Goal: Information Seeking & Learning: Learn about a topic

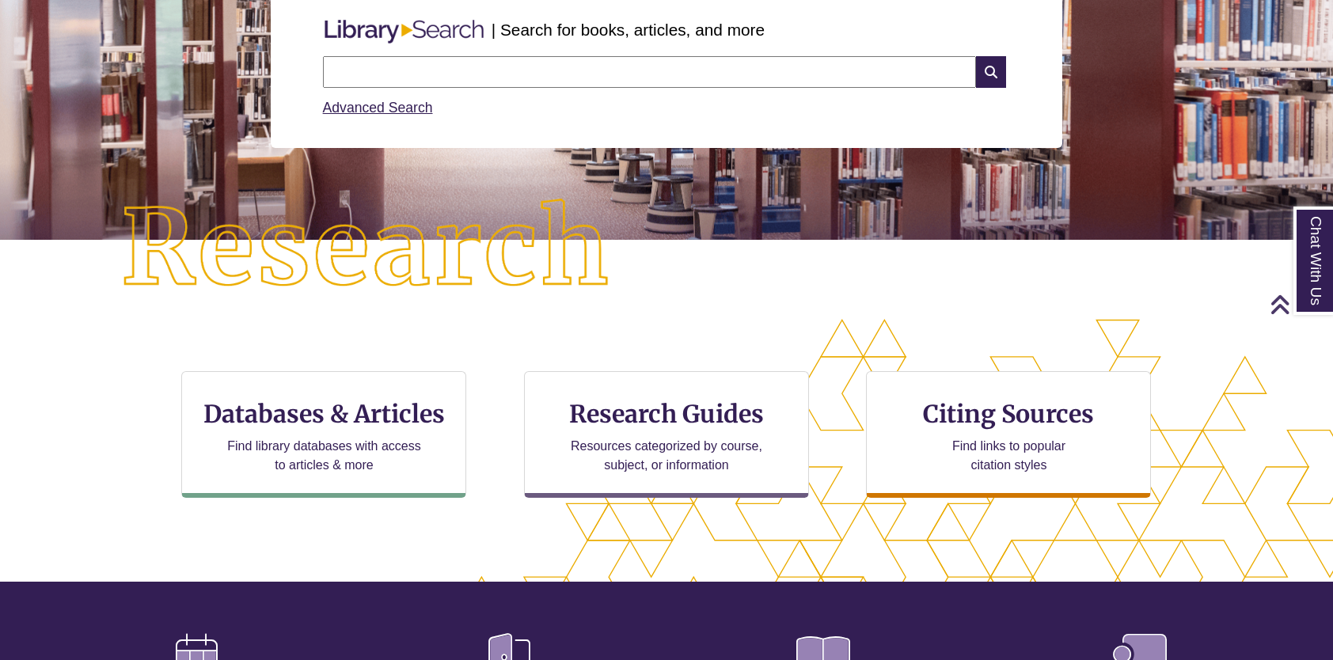
scroll to position [220, 0]
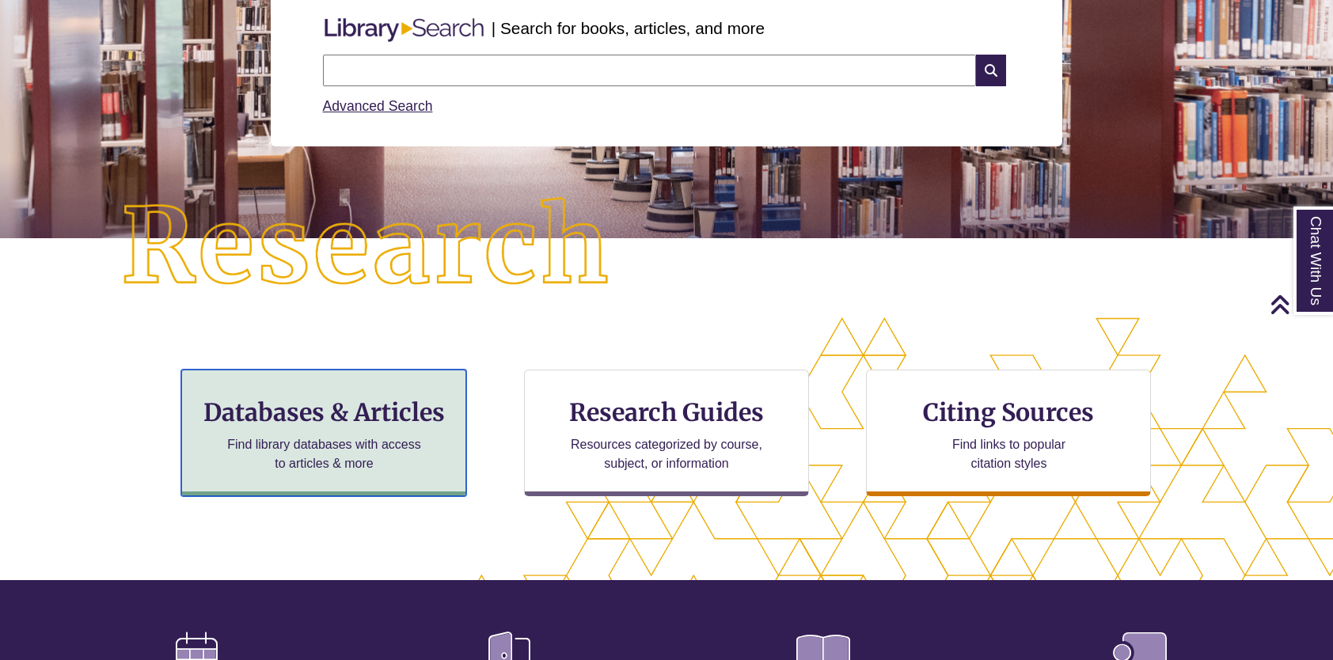
click at [430, 391] on div "Databases & Articles Find library databases with access to articles & more" at bounding box center [323, 433] width 285 height 127
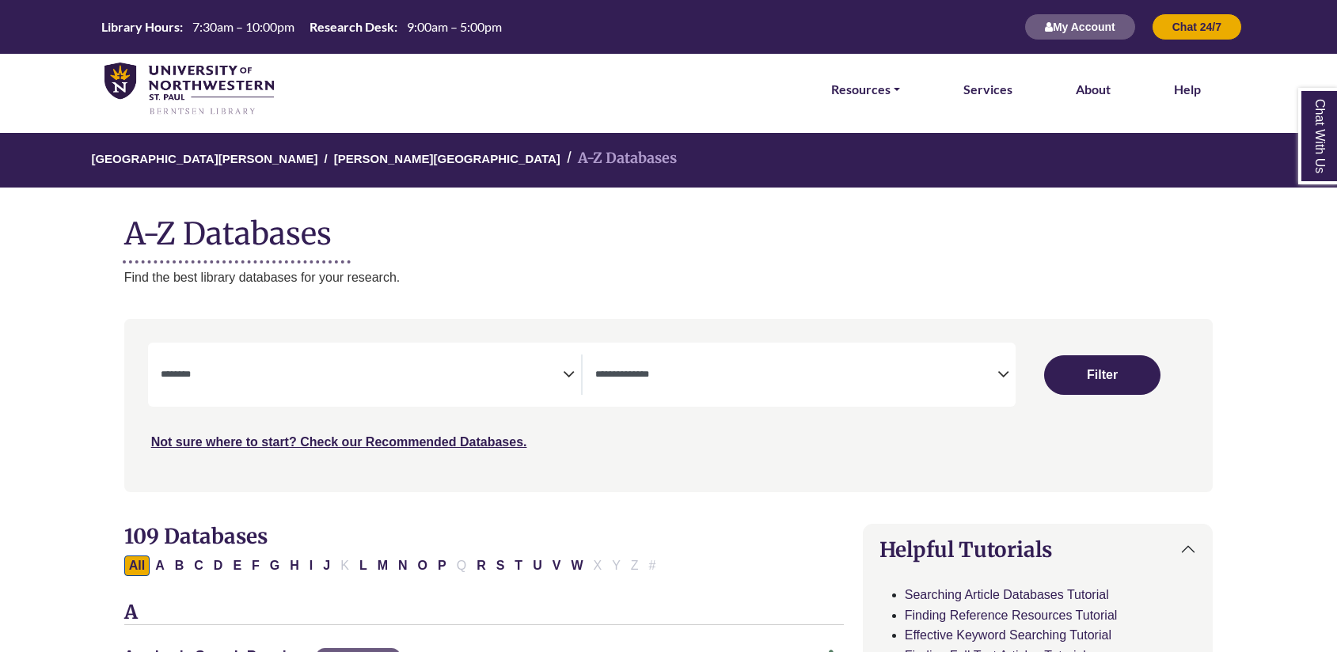
select select "Database Subject Filter"
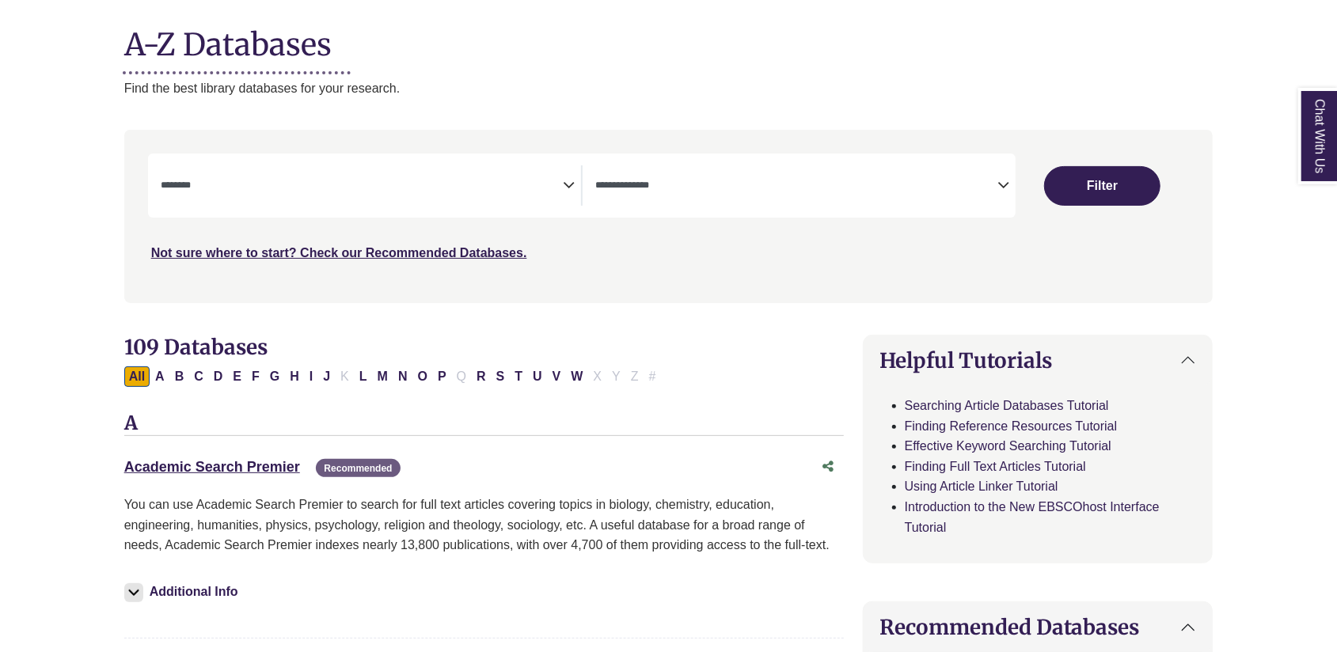
scroll to position [190, 0]
click at [887, 197] on span "Search filters" at bounding box center [796, 185] width 402 height 40
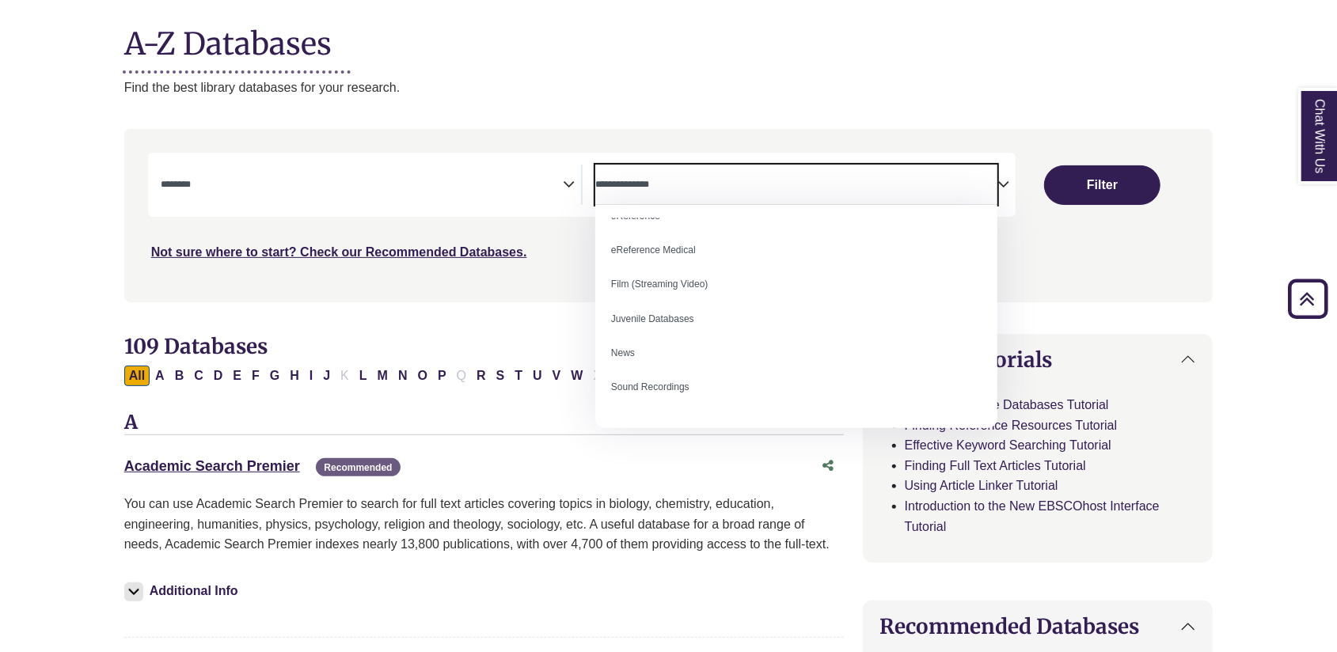
scroll to position [89, 0]
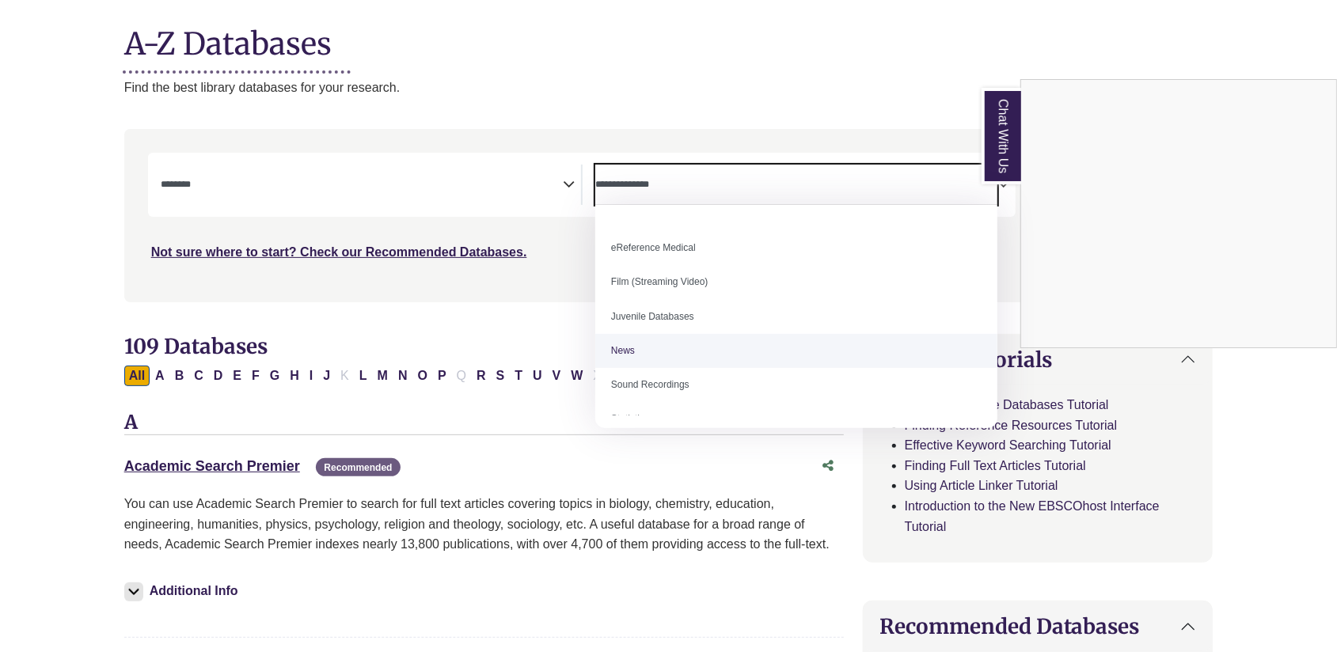
select select "*****"
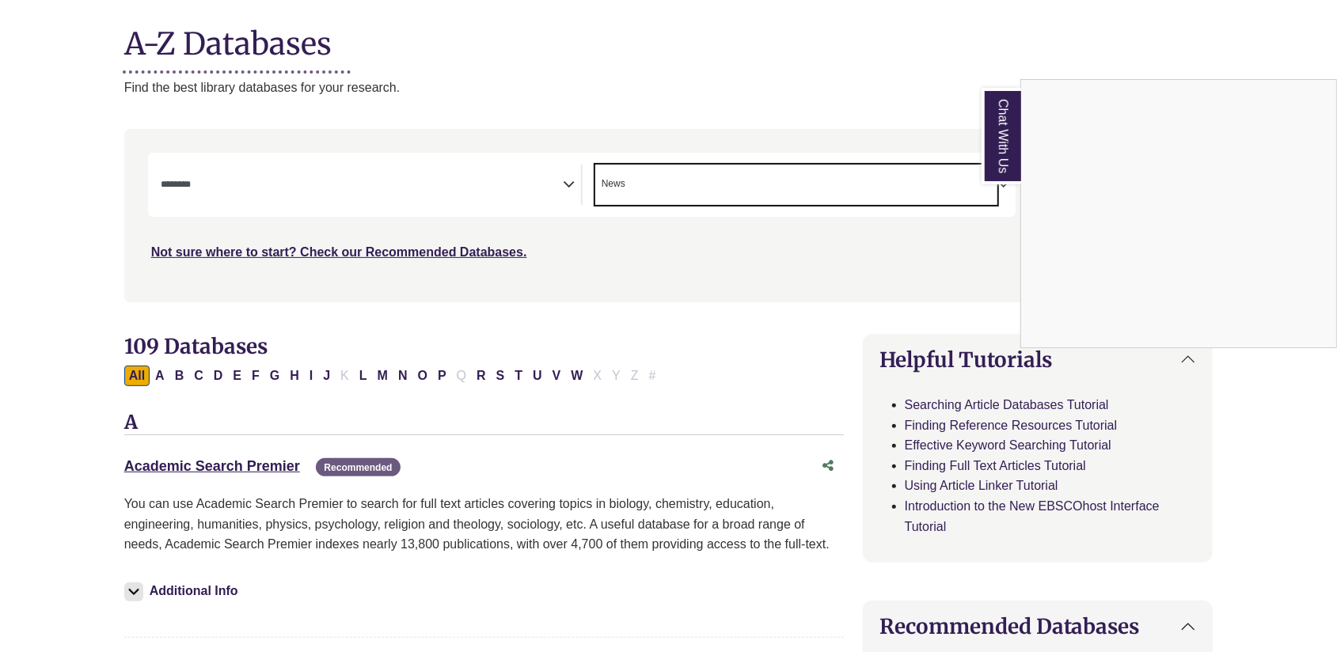
scroll to position [93, 0]
click at [568, 171] on div "Chat With Us" at bounding box center [668, 326] width 1337 height 652
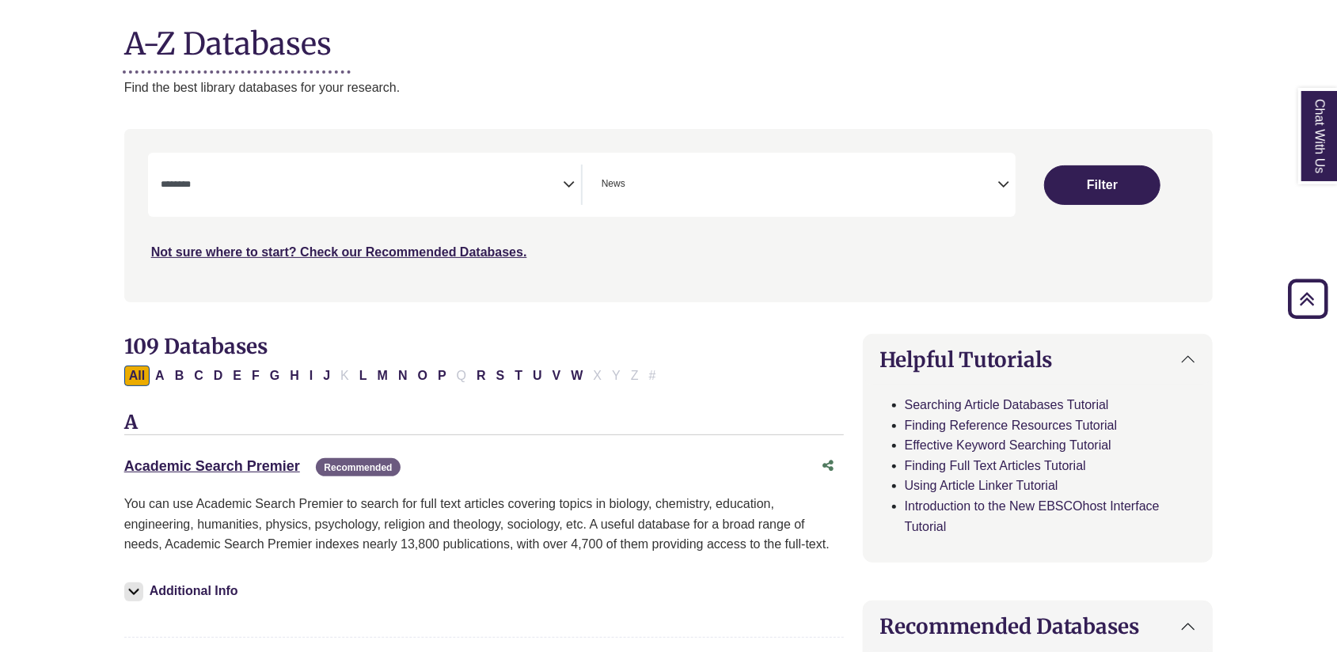
click at [568, 177] on icon "Search filters" at bounding box center [569, 182] width 12 height 24
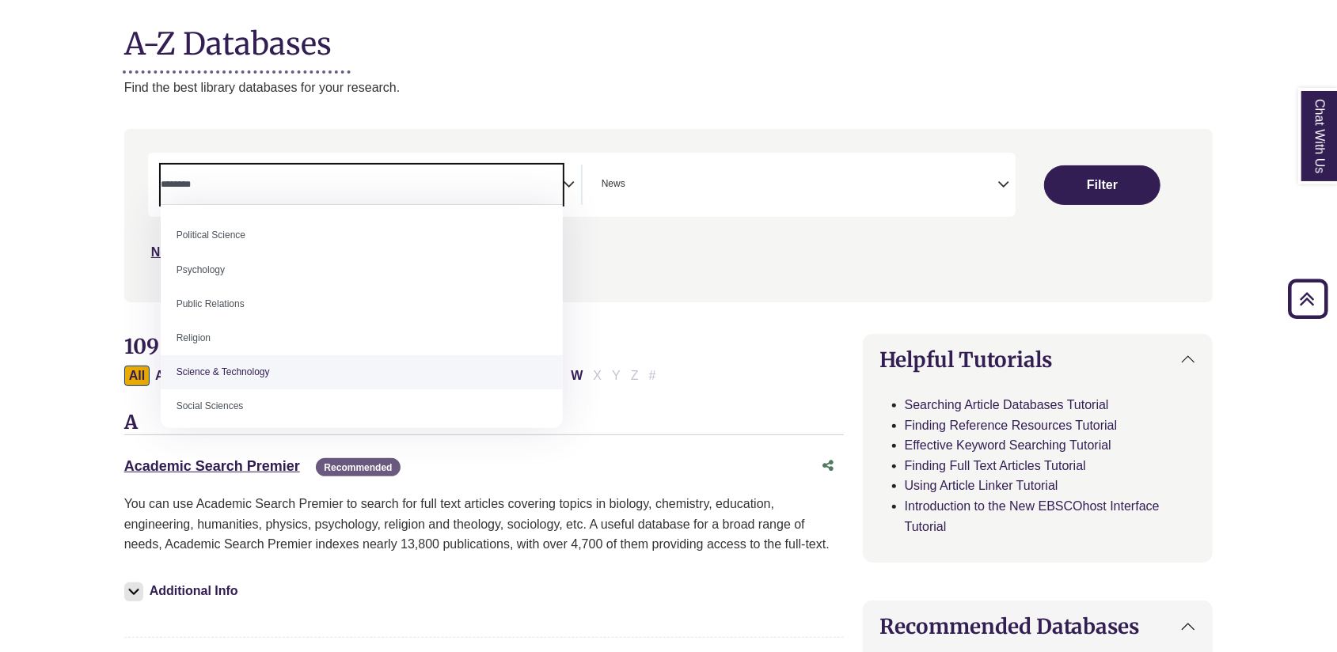
scroll to position [1229, 0]
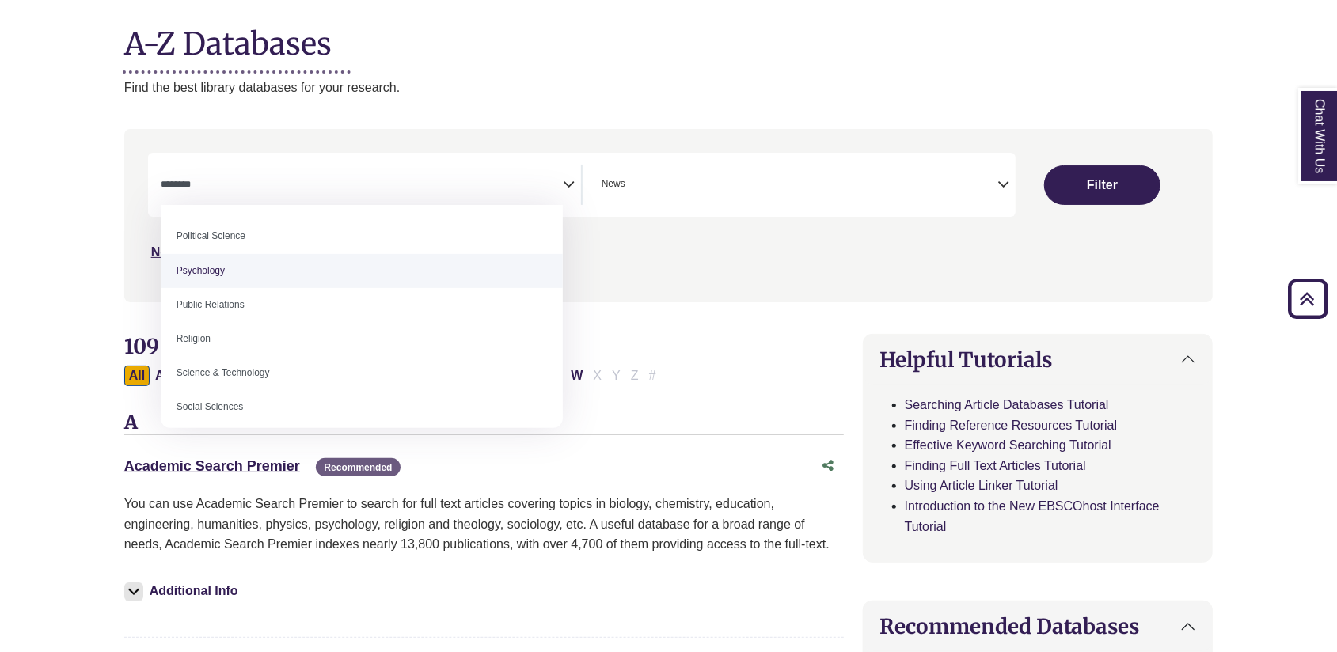
select select "*****"
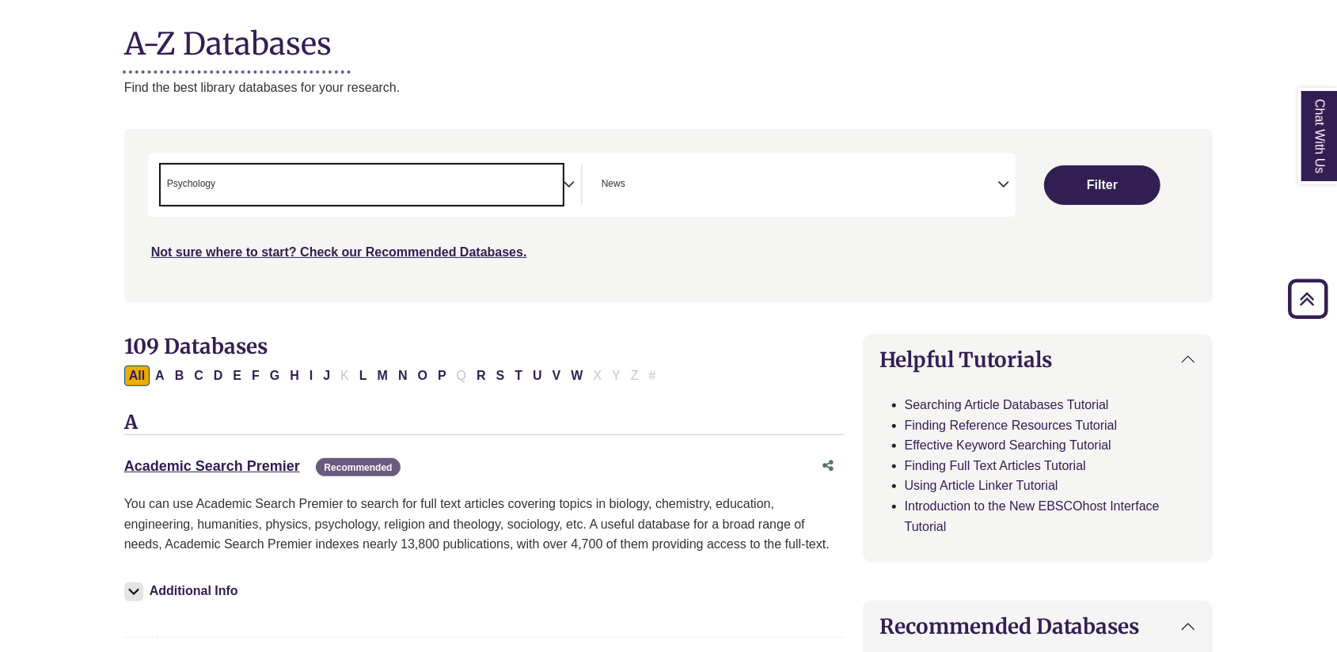
click at [408, 180] on span "× Psychology" at bounding box center [362, 185] width 402 height 40
click at [1106, 171] on button "Filter" at bounding box center [1102, 185] width 116 height 40
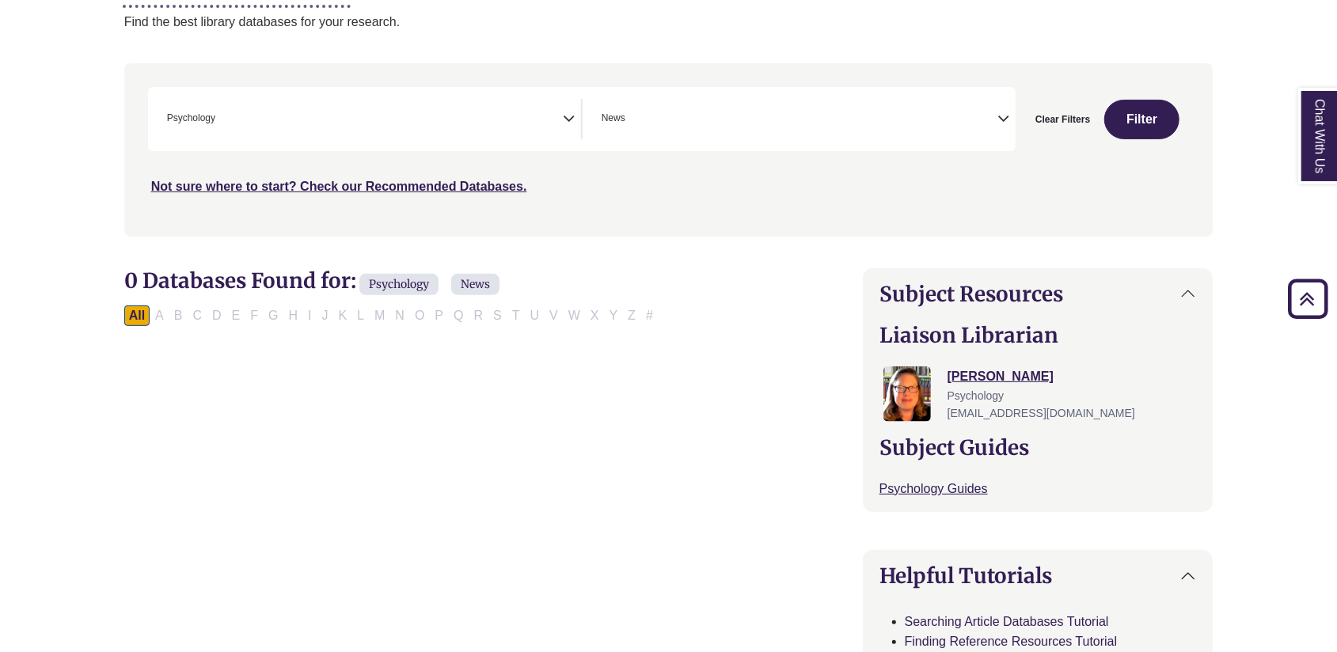
scroll to position [251, 0]
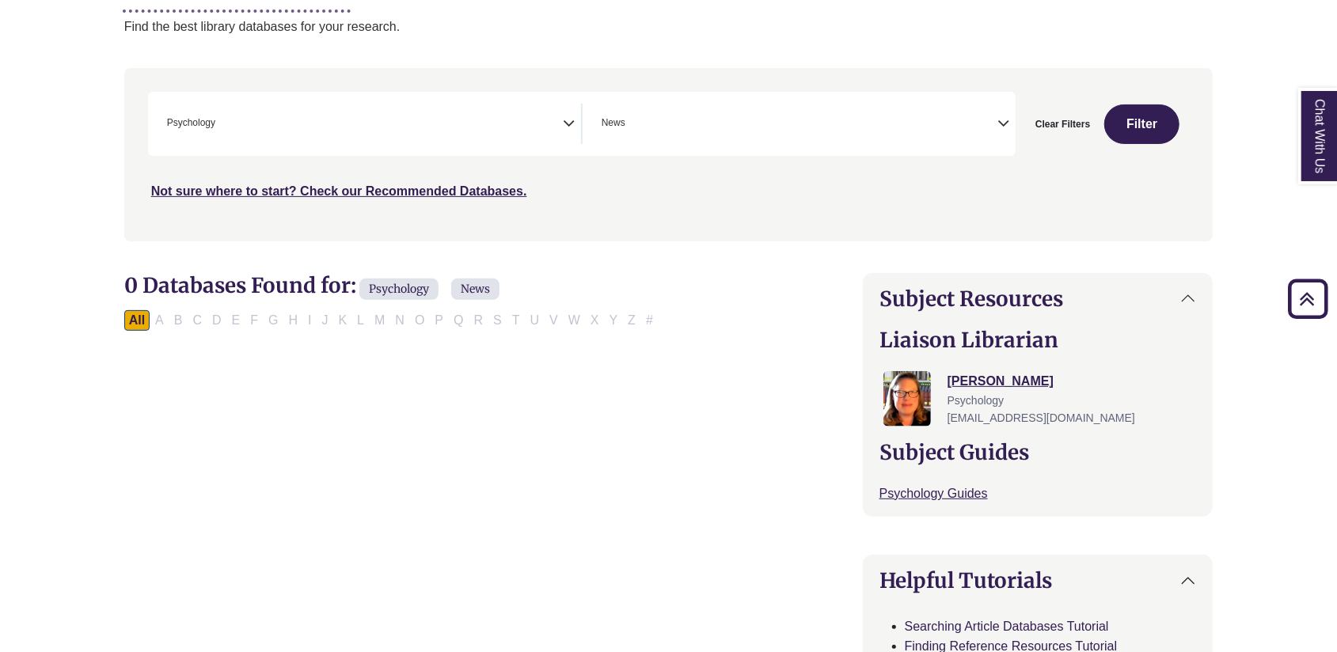
click at [679, 114] on span "× News" at bounding box center [796, 124] width 402 height 40
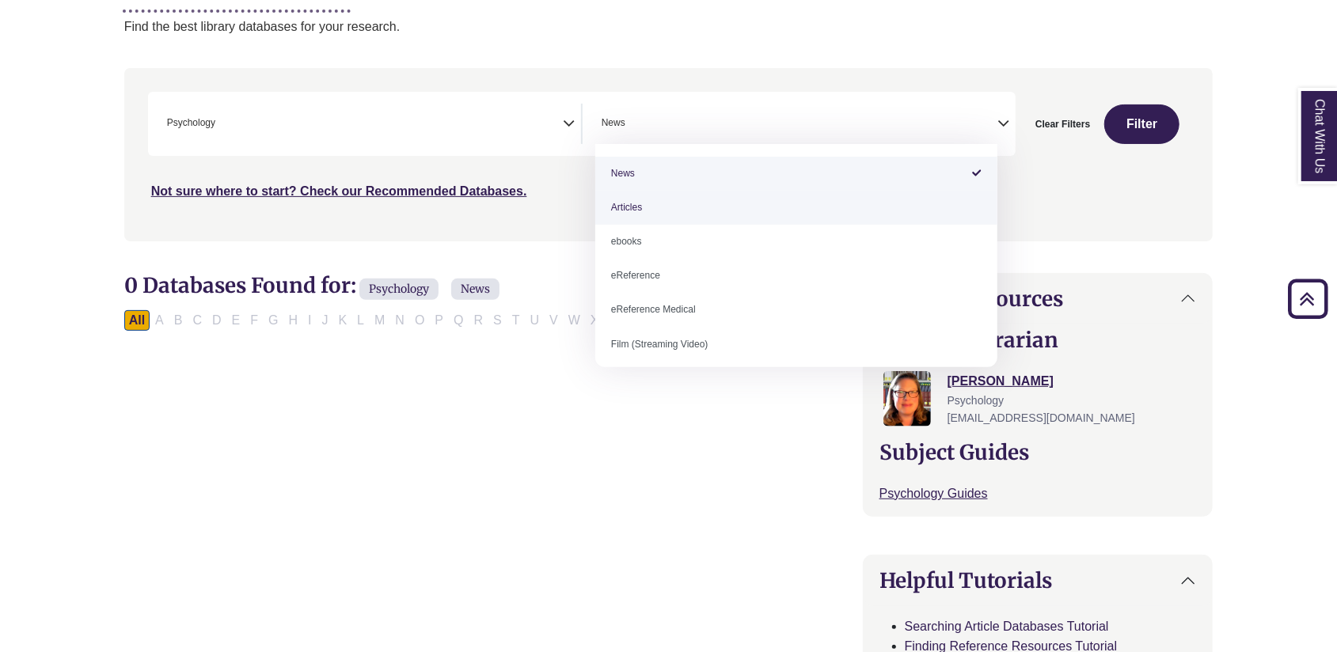
select select "*****"
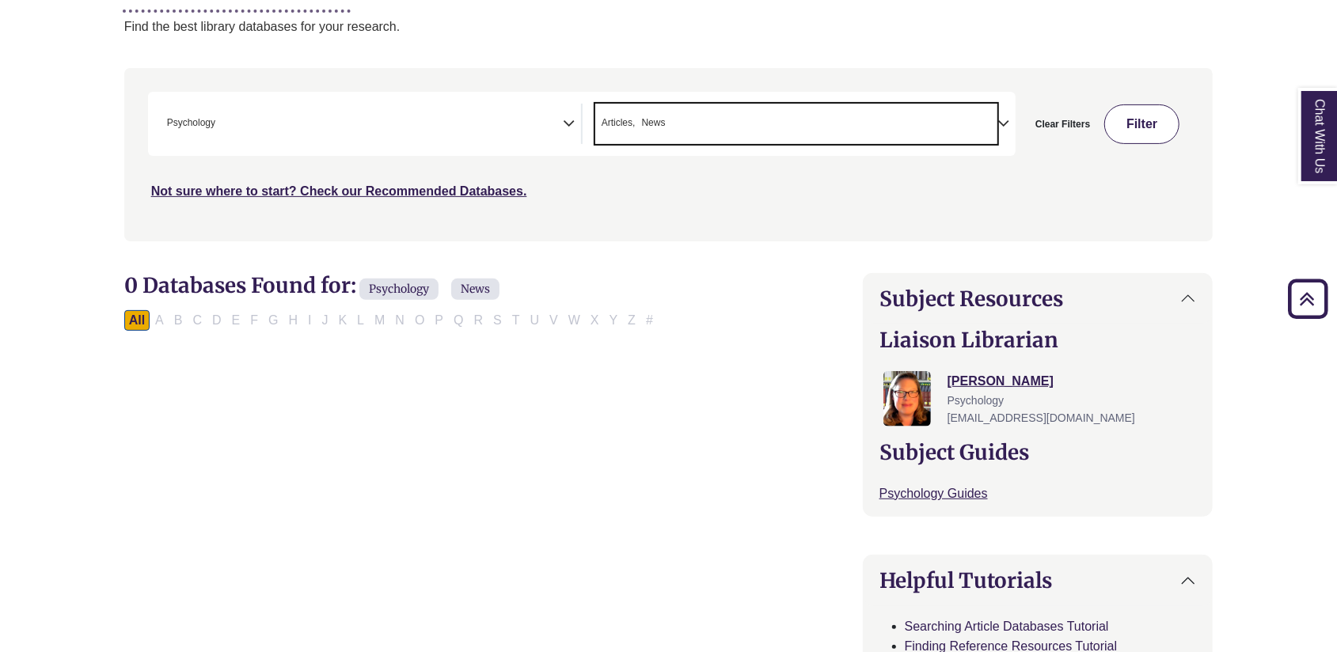
click at [1136, 123] on button "Filter" at bounding box center [1141, 124] width 75 height 40
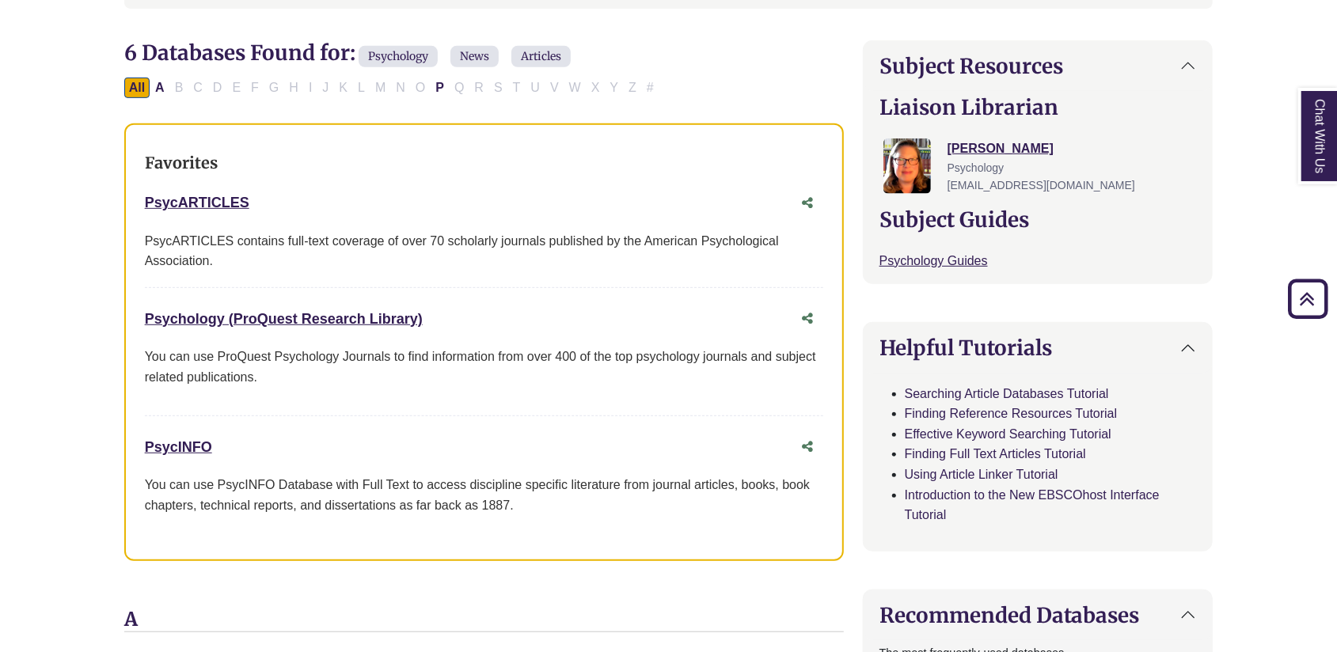
scroll to position [479, 0]
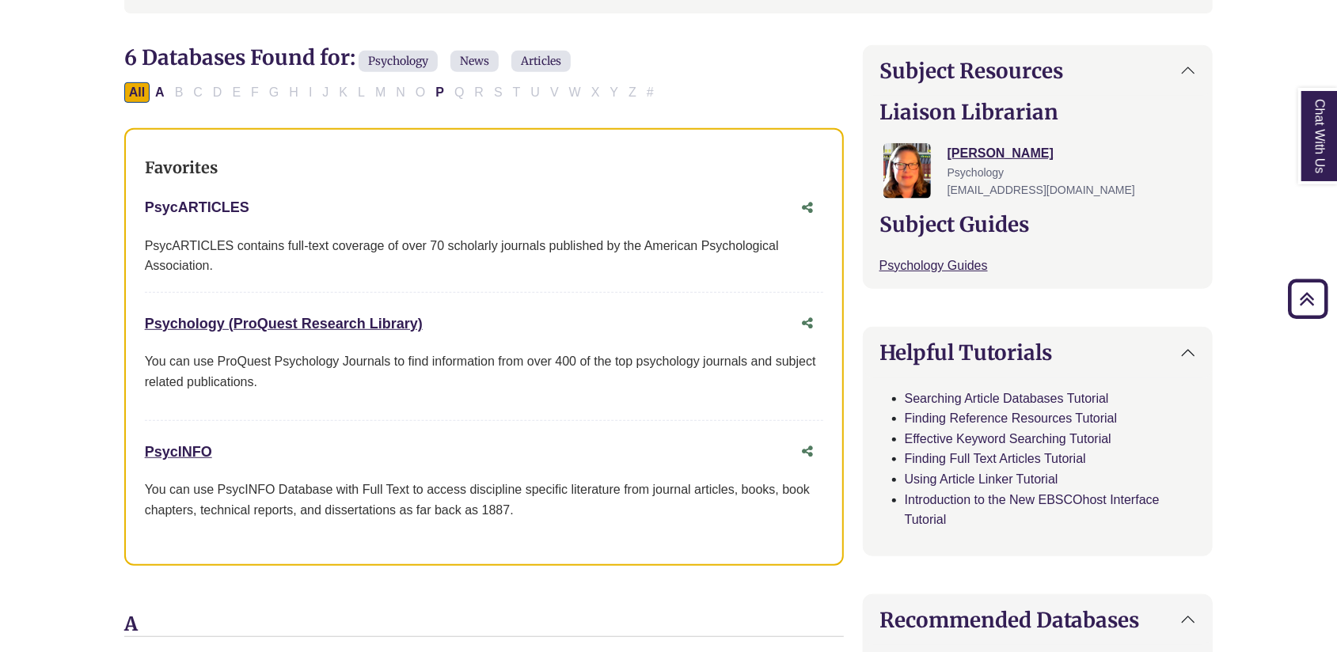
click at [209, 205] on link "PsycARTICLES This link opens in a new window" at bounding box center [197, 207] width 104 height 16
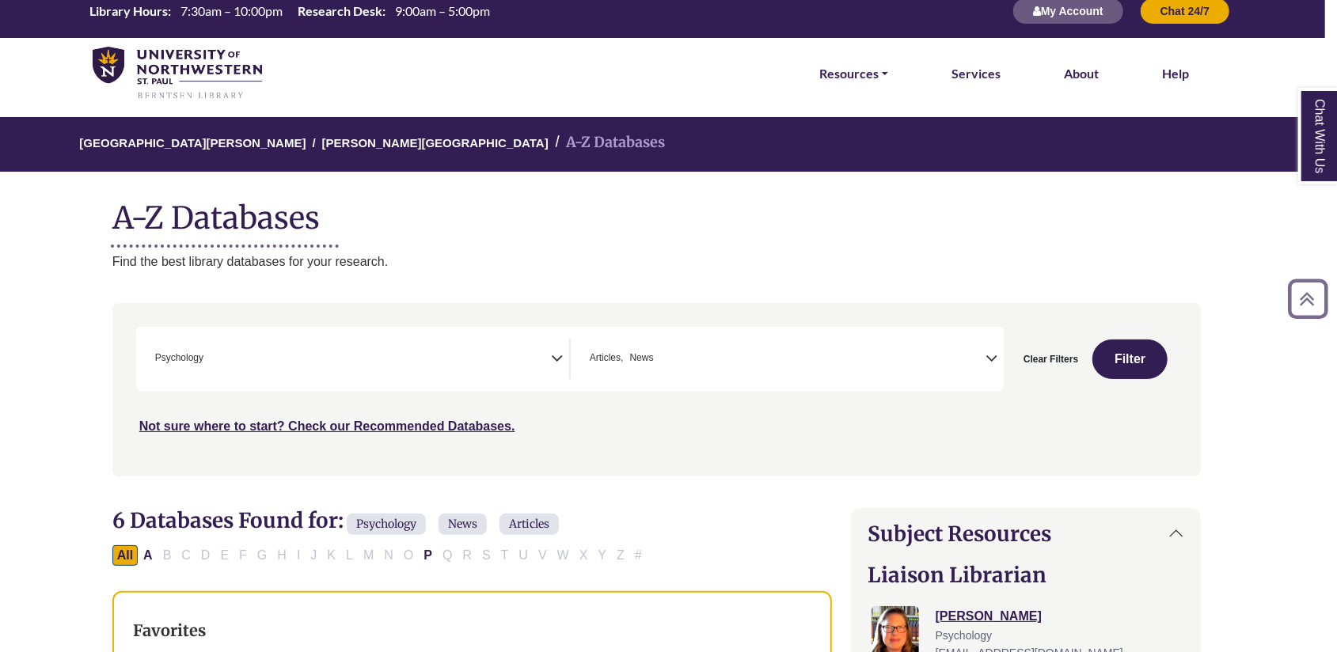
scroll to position [0, 12]
